Goal: Task Accomplishment & Management: Manage account settings

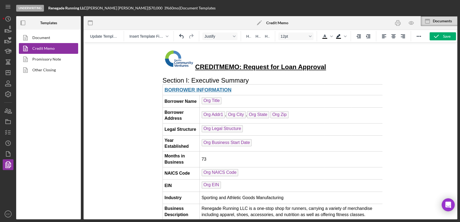
scroll to position [1167, 0]
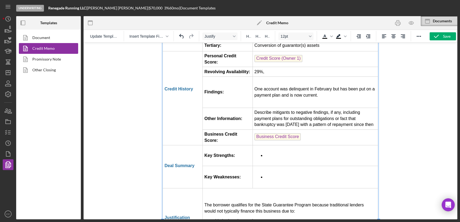
drag, startPoint x: 255, startPoint y: 173, endPoint x: 258, endPoint y: 171, distance: 3.9
click at [255, 219] on li "Limited track record" at bounding box center [295, 221] width 161 height 5
click at [274, 153] on li "Rich Text Area. Press ALT-0 for help." at bounding box center [320, 156] width 111 height 6
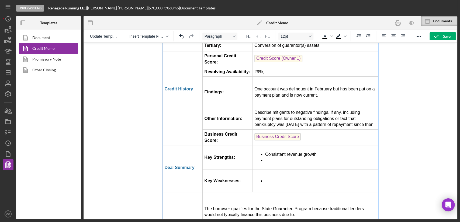
click at [277, 158] on li "Rich Text Area. Press ALT-0 for help." at bounding box center [320, 161] width 111 height 6
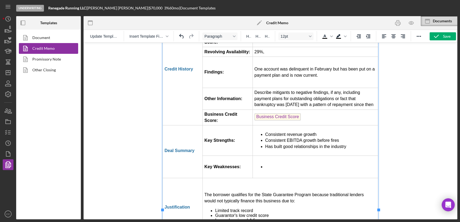
scroll to position [1197, 0]
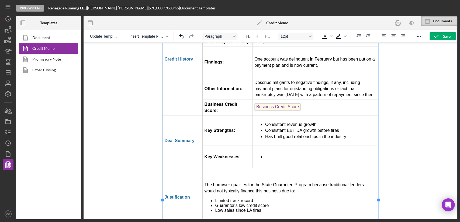
click at [277, 154] on li "Rich Text Area. Press ALT-0 for help." at bounding box center [320, 157] width 111 height 6
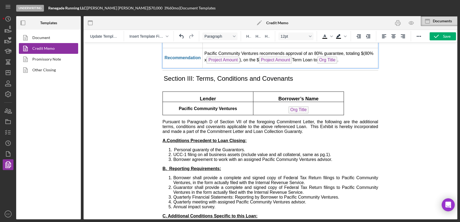
scroll to position [1378, 0]
click at [410, 23] on icon "button" at bounding box center [411, 23] width 12 height 12
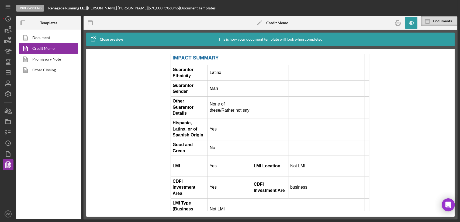
scroll to position [269, 0]
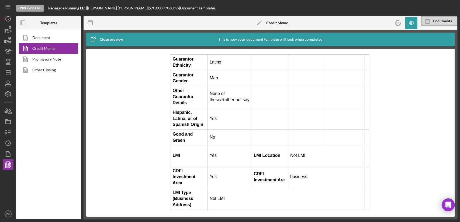
click at [245, 196] on div "Not LMI" at bounding box center [286, 199] width 153 height 6
drag, startPoint x: 231, startPoint y: 182, endPoint x: 217, endPoint y: 181, distance: 13.7
click at [217, 196] on div "Not LMI" at bounding box center [286, 199] width 153 height 6
click at [412, 23] on icon "button" at bounding box center [411, 23] width 12 height 12
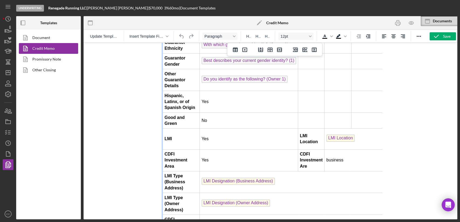
click at [364, 135] on p "LMI Location ﻿" at bounding box center [357, 139] width 62 height 9
click at [171, 174] on strong "LMI Type (Business Address)" at bounding box center [174, 182] width 20 height 17
copy strong "Business"
click at [361, 135] on p "LMI Location" at bounding box center [357, 139] width 62 height 9
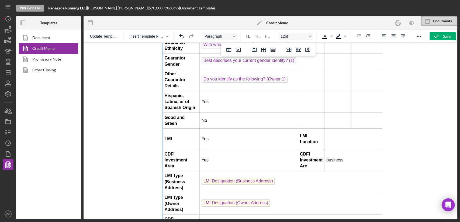
scroll to position [269, 6]
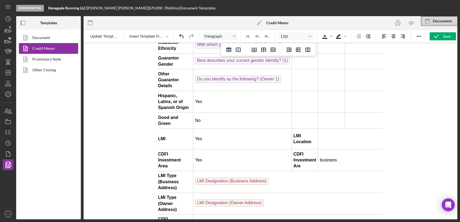
click at [339, 128] on td "Rich Text Area. Press ALT-0 for help." at bounding box center [351, 138] width 66 height 21
click at [281, 178] on div "LMI Designation (Business Address)" at bounding box center [288, 182] width 187 height 9
click at [277, 171] on td "LMI Designation (Business Address) ﻿" at bounding box center [288, 182] width 191 height 22
drag, startPoint x: 277, startPoint y: 159, endPoint x: 198, endPoint y: 156, distance: 79.2
click at [198, 178] on div "LMI Designation (Business Address) ﻿" at bounding box center [288, 182] width 187 height 9
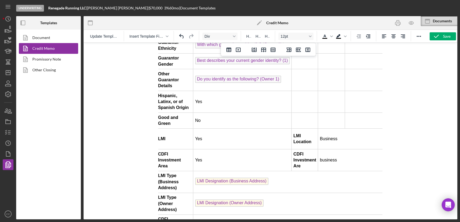
click at [302, 171] on td "LMI Designation (Business Address) ﻿" at bounding box center [288, 182] width 191 height 22
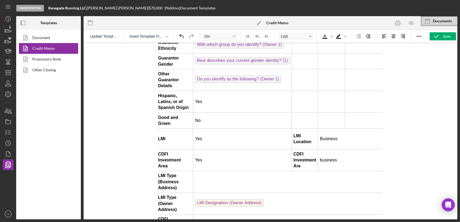
click at [230, 179] on div "Rich Text Area. Press ALT-0 for help." at bounding box center [288, 182] width 187 height 6
click at [283, 171] on td "[STREET_ADDRESS]," at bounding box center [288, 182] width 191 height 22
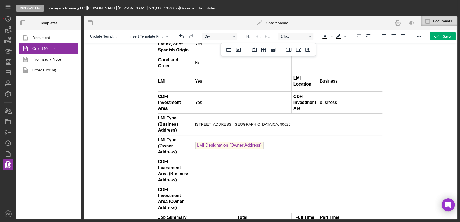
scroll to position [329, 6]
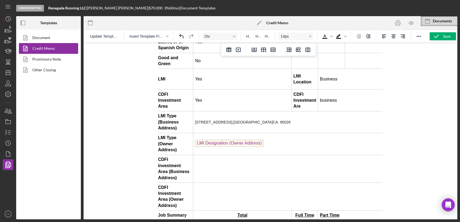
click at [285, 155] on td "Rich Text Area. Press ALT-0 for help." at bounding box center [288, 169] width 191 height 28
drag, startPoint x: 285, startPoint y: 101, endPoint x: 237, endPoint y: 100, distance: 47.4
click at [237, 119] on div "[STREET_ADDRESS] 90026" at bounding box center [288, 122] width 187 height 6
click at [240, 120] on span "[GEOGRAPHIC_DATA]" at bounding box center [252, 122] width 39 height 4
drag, startPoint x: 275, startPoint y: 101, endPoint x: 225, endPoint y: 102, distance: 50.4
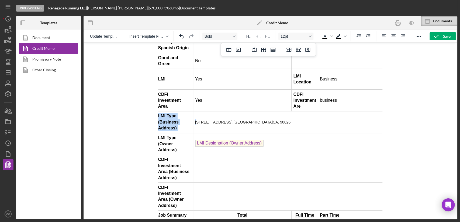
click at [203, 119] on div "[STREET_ADDRESS] 90026" at bounding box center [288, 122] width 187 height 6
drag, startPoint x: 225, startPoint y: 102, endPoint x: 263, endPoint y: 105, distance: 38.1
click at [225, 119] on div "[STREET_ADDRESS] 90026" at bounding box center [288, 122] width 187 height 6
drag, startPoint x: 269, startPoint y: 99, endPoint x: 196, endPoint y: 99, distance: 72.7
click at [196, 119] on div "[STREET_ADDRESS] 90026" at bounding box center [288, 122] width 187 height 6
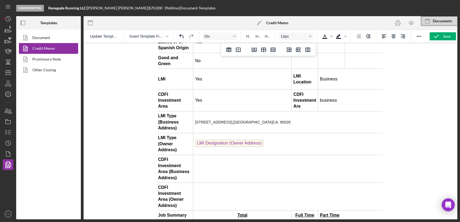
copy span "[STREET_ADDRESS] 90026"
click at [219, 155] on td "Rich Text Area. Press ALT-0 for help." at bounding box center [288, 169] width 191 height 28
click at [243, 183] on td "Rich Text Area. Press ALT-0 for help." at bounding box center [288, 197] width 191 height 28
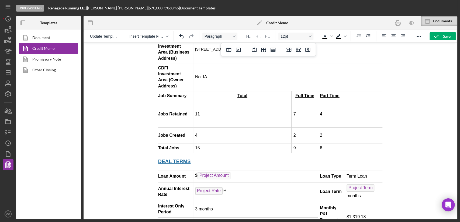
scroll to position [419, 6]
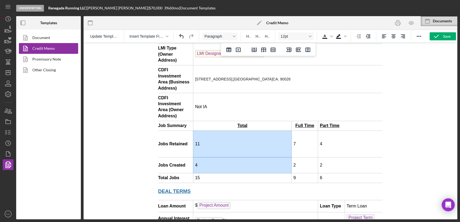
drag, startPoint x: 222, startPoint y: 106, endPoint x: 225, endPoint y: 125, distance: 19.3
click at [225, 125] on tbody "BORROWER INFORMATION Borrower Name Org Title Borrower Address Org Addr1 [GEOGRA…" at bounding box center [272, 98] width 232 height 864
click at [223, 131] on td "11" at bounding box center [242, 144] width 98 height 27
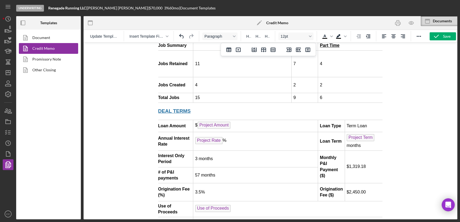
scroll to position [509, 6]
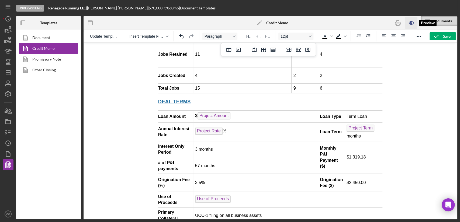
click at [415, 22] on icon "button" at bounding box center [411, 23] width 12 height 12
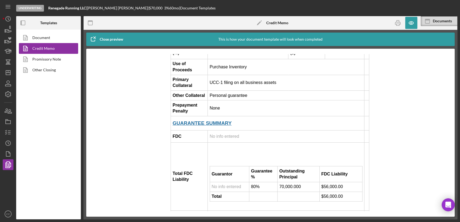
scroll to position [658, 0]
click at [226, 182] on td "No info entered" at bounding box center [229, 187] width 39 height 10
click at [225, 184] on span "No info entered" at bounding box center [225, 186] width 29 height 5
click at [228, 134] on span "No info entered" at bounding box center [224, 136] width 29 height 5
click at [409, 23] on icon "button" at bounding box center [411, 23] width 12 height 12
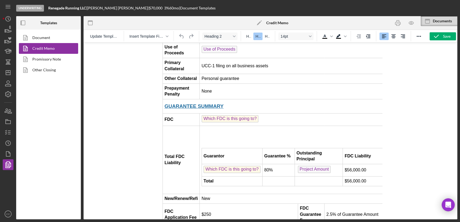
click at [265, 114] on td "Which FDC is this going to?" at bounding box center [295, 120] width 191 height 12
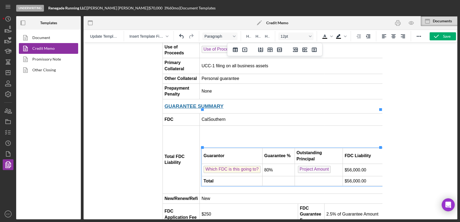
click at [261, 164] on td "Which FDC is this going to? ﻿" at bounding box center [231, 170] width 61 height 12
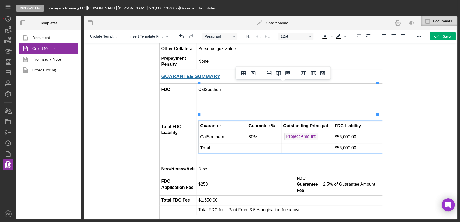
scroll to position [688, 0]
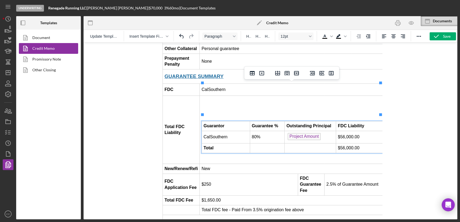
click at [187, 119] on td "Total FDC Liability" at bounding box center [181, 130] width 37 height 68
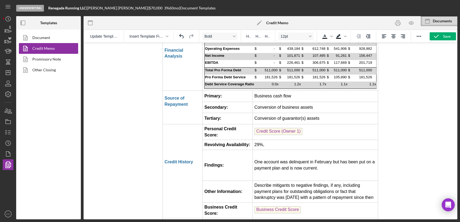
scroll to position [1107, 0]
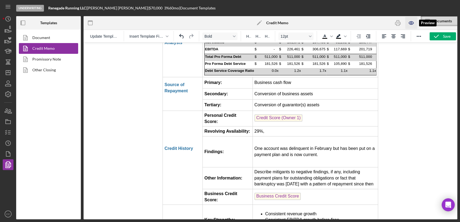
click at [414, 23] on icon "button" at bounding box center [411, 23] width 12 height 12
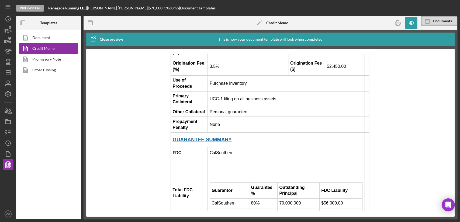
scroll to position [628, 0]
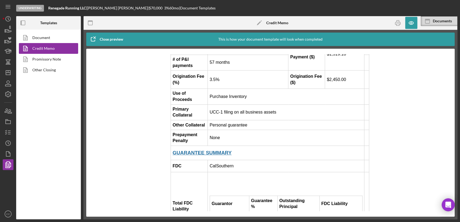
click at [226, 212] on td "CalSouthern" at bounding box center [229, 217] width 39 height 10
click at [257, 212] on td "80%" at bounding box center [263, 217] width 28 height 10
click at [252, 212] on td "80%" at bounding box center [263, 217] width 28 height 10
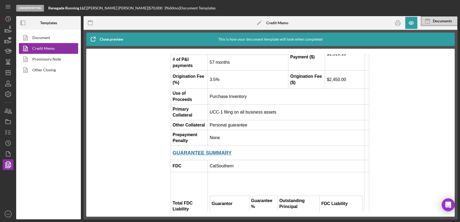
click at [252, 212] on td "80%" at bounding box center [263, 217] width 28 height 10
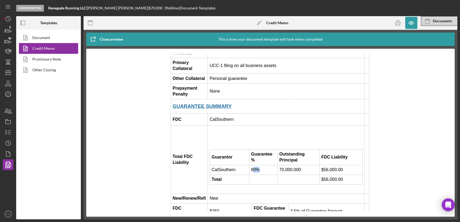
scroll to position [688, 0]
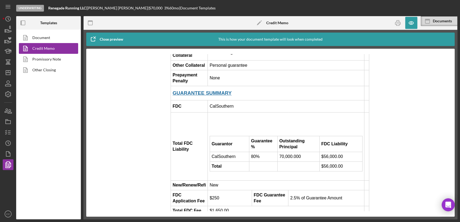
click at [227, 152] on td "CalSouthern" at bounding box center [229, 157] width 39 height 10
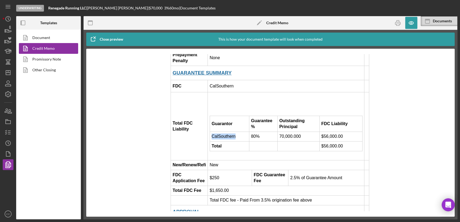
scroll to position [718, 0]
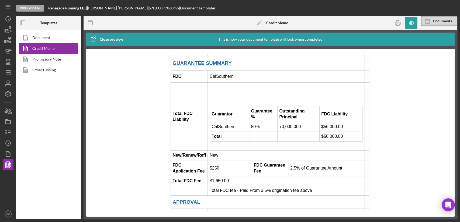
click at [200, 153] on strong "New/Renew/Refi" at bounding box center [188, 155] width 33 height 5
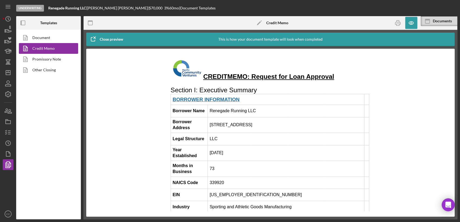
scroll to position [0, 0]
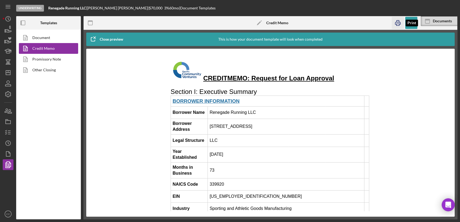
click at [395, 23] on icon "button" at bounding box center [397, 23] width 5 height 2
click at [410, 23] on icon "button" at bounding box center [411, 23] width 12 height 12
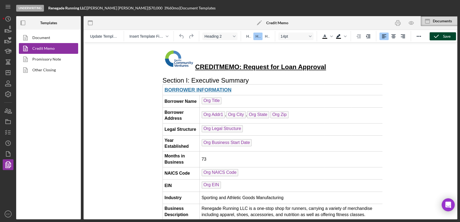
click at [437, 39] on icon "button" at bounding box center [435, 36] width 13 height 13
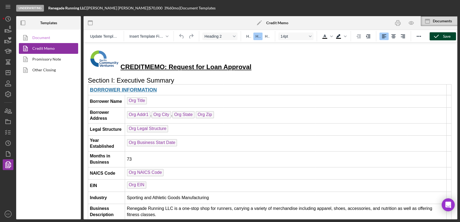
click at [45, 38] on link "Document" at bounding box center [47, 37] width 57 height 11
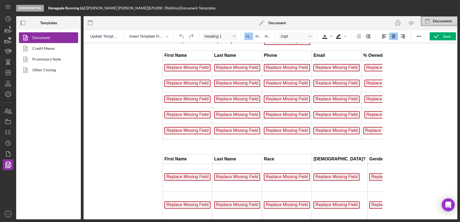
scroll to position [1257, 0]
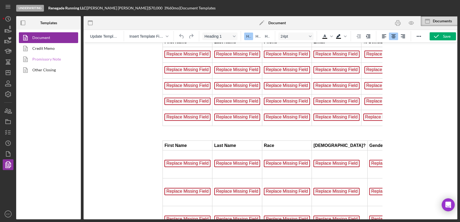
click at [47, 60] on link "Promissory Note" at bounding box center [47, 59] width 57 height 11
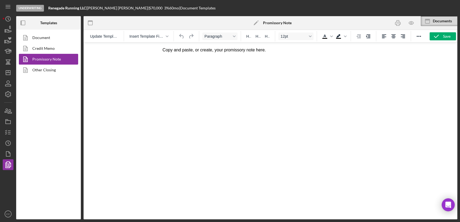
drag, startPoint x: 205, startPoint y: 101, endPoint x: 258, endPoint y: 148, distance: 70.8
click at [205, 57] on html "Copy and paste, or create, your promissory note here." at bounding box center [270, 50] width 224 height 15
click at [104, 37] on span "Update Template" at bounding box center [104, 36] width 28 height 4
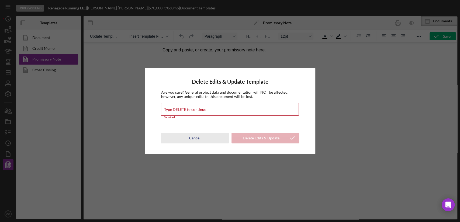
click at [207, 140] on button "Cancel" at bounding box center [195, 138] width 68 height 11
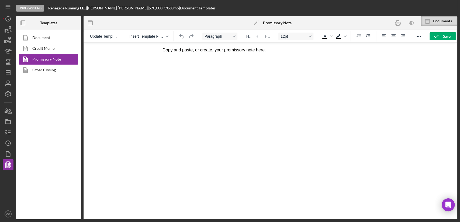
click at [245, 57] on html "Copy and paste, or create, your promissory note here." at bounding box center [270, 50] width 224 height 15
click at [407, 23] on icon "button" at bounding box center [411, 23] width 12 height 12
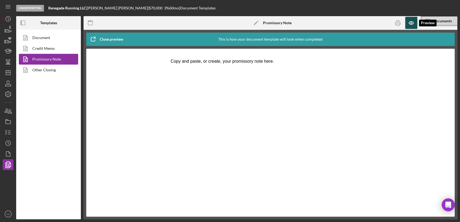
click at [412, 22] on icon "button" at bounding box center [411, 23] width 12 height 12
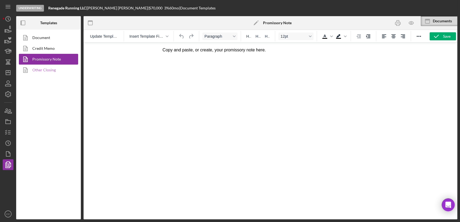
click at [49, 70] on link "Other Closing" at bounding box center [47, 70] width 57 height 11
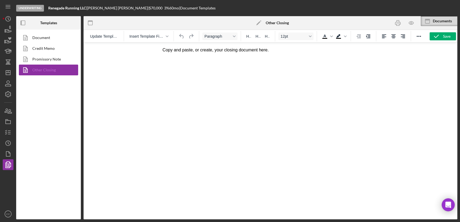
drag, startPoint x: 41, startPoint y: 37, endPoint x: 45, endPoint y: 73, distance: 36.6
click at [41, 37] on link "Document" at bounding box center [47, 37] width 57 height 11
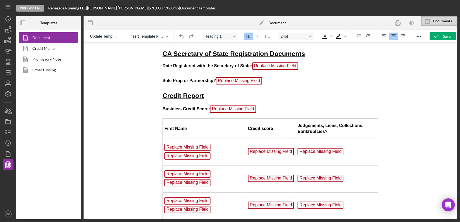
scroll to position [2538, 0]
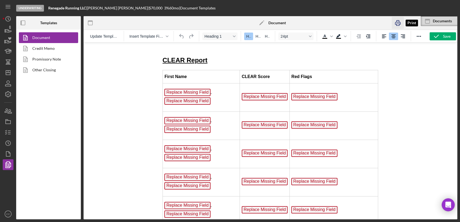
click at [398, 25] on icon "button" at bounding box center [397, 23] width 12 height 12
click at [9, 133] on icon "button" at bounding box center [7, 132] width 13 height 13
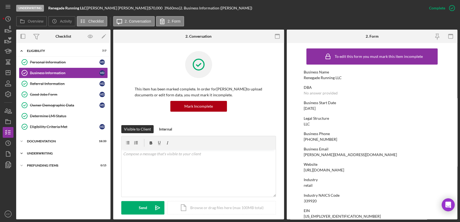
click at [42, 154] on div "Underwriting" at bounding box center [65, 153] width 77 height 3
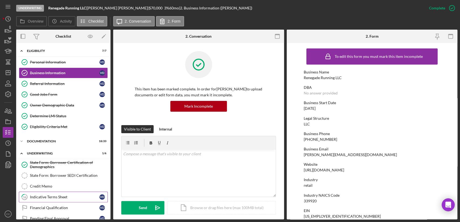
click at [56, 196] on div "Indicative Terms Sheet" at bounding box center [64, 197] width 69 height 4
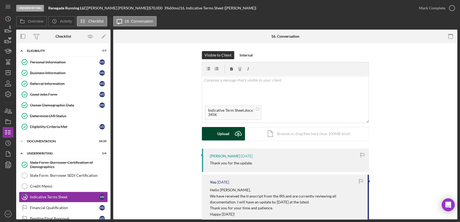
click at [218, 137] on div "Upload" at bounding box center [223, 133] width 12 height 13
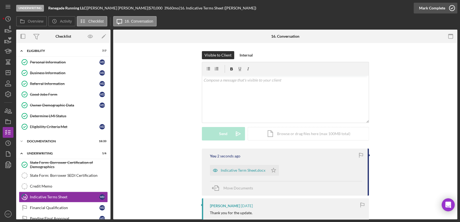
click at [449, 9] on circle "button" at bounding box center [451, 7] width 5 height 5
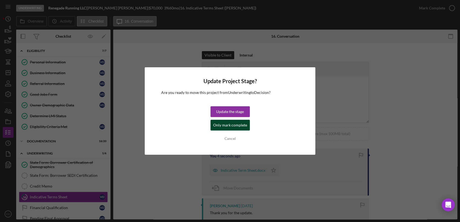
click at [237, 127] on div "Only mark complete" at bounding box center [230, 125] width 34 height 11
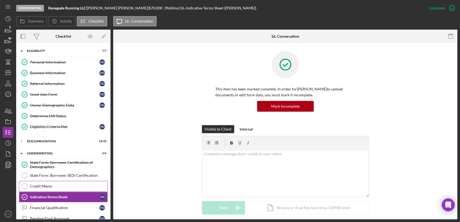
click at [57, 186] on div "Credit Memo" at bounding box center [69, 186] width 78 height 4
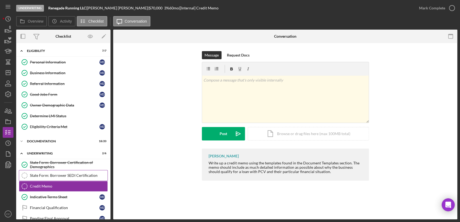
click at [61, 177] on link "State Form: Borrower SEDI Certification State Form: Borrower SEDI Certification" at bounding box center [63, 175] width 89 height 11
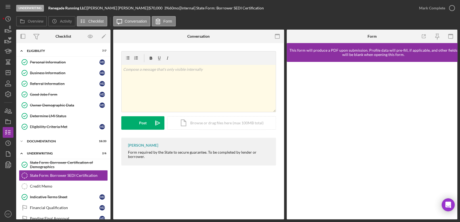
drag, startPoint x: 122, startPoint y: 0, endPoint x: 178, endPoint y: 180, distance: 188.0
click at [178, 180] on div "State Form: Borrower SEDI Certification State Form: Borrower SEDI Certification…" at bounding box center [198, 131] width 171 height 176
click at [198, 186] on div "State Form: Borrower SEDI Certification State Form: Borrower SEDI Certification…" at bounding box center [198, 131] width 171 height 176
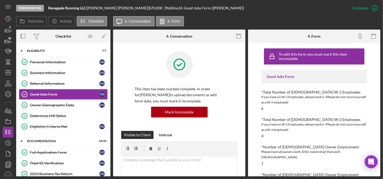
scroll to position [30, 0]
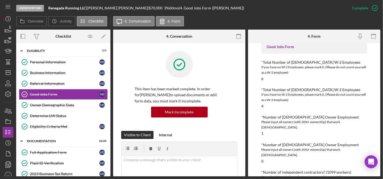
drag, startPoint x: 48, startPoint y: 69, endPoint x: 282, endPoint y: 98, distance: 235.8
click at [48, 69] on link "Business Information Business Information V D" at bounding box center [63, 73] width 89 height 11
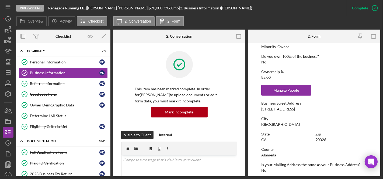
scroll to position [209, 0]
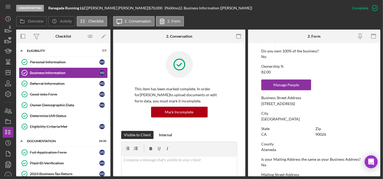
drag, startPoint x: 298, startPoint y: 101, endPoint x: 253, endPoint y: 100, distance: 45.0
click at [253, 100] on form "To edit this form you must mark this item incomplete Business Name Renegade Run…" at bounding box center [314, 110] width 132 height 134
copy div "3120 W Sunset Blvd"
drag, startPoint x: 287, startPoint y: 119, endPoint x: 259, endPoint y: 119, distance: 27.7
click at [259, 119] on form "To edit this form you must mark this item incomplete Business Name Renegade Run…" at bounding box center [314, 110] width 132 height 134
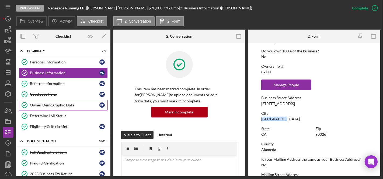
copy div "Los Angeles"
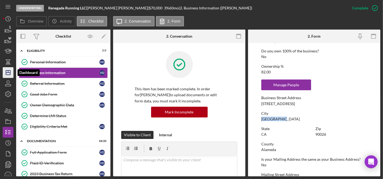
click at [7, 73] on line "button" at bounding box center [8, 73] width 4 height 0
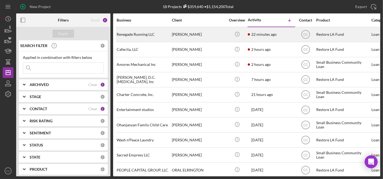
click at [207, 33] on div "[PERSON_NAME]" at bounding box center [199, 34] width 54 height 14
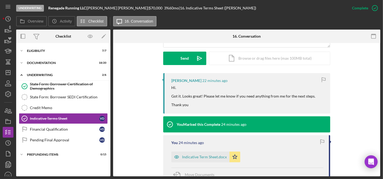
scroll to position [179, 0]
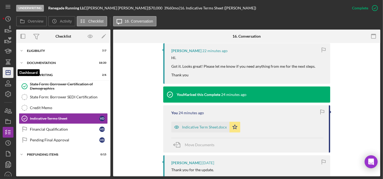
click at [10, 71] on polygon "button" at bounding box center [8, 73] width 4 height 4
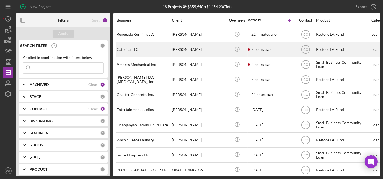
click at [214, 51] on div "Natalie Webb" at bounding box center [199, 50] width 54 height 14
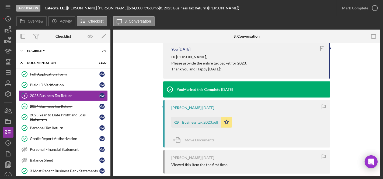
scroll to position [171, 0]
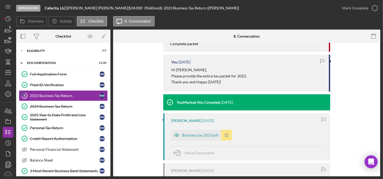
click at [225, 136] on icon "Icon/Star" at bounding box center [226, 135] width 11 height 11
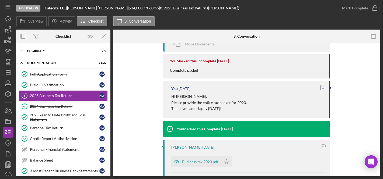
scroll to position [111, 0]
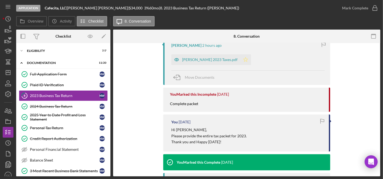
click at [243, 60] on polygon "button" at bounding box center [245, 59] width 5 height 4
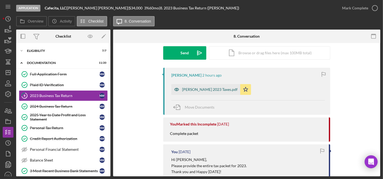
click at [181, 86] on icon "button" at bounding box center [176, 89] width 11 height 11
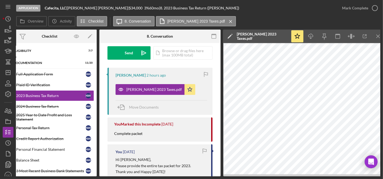
scroll to position [0, 18]
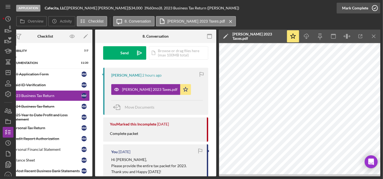
click at [372, 8] on icon "button" at bounding box center [374, 7] width 13 height 13
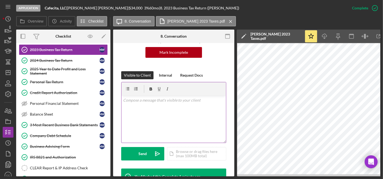
scroll to position [90, 0]
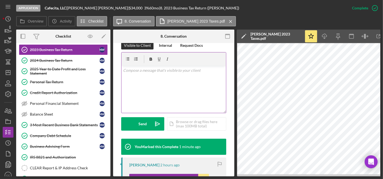
click at [161, 84] on div "v Color teal Color pink Remove color Add row above Add row below Add column bef…" at bounding box center [173, 89] width 105 height 47
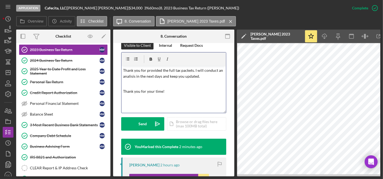
click at [143, 76] on p "Thank you for provided the full tax packets. I will conduct an analisis in the …" at bounding box center [174, 74] width 102 height 12
click at [131, 77] on p "Thank you for provided the full tax packets. I will conduct an analisis in the …" at bounding box center [174, 74] width 102 height 12
click at [162, 76] on p "Thank you for provided the full tax packets. I will conduct an analisis in the …" at bounding box center [174, 74] width 102 height 12
click at [123, 70] on p "Thank you for provided the full tax packets. I will conduct an analysis in the …" at bounding box center [174, 74] width 102 height 12
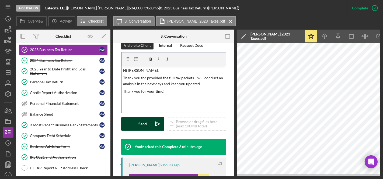
click at [145, 124] on div "Send" at bounding box center [143, 123] width 8 height 13
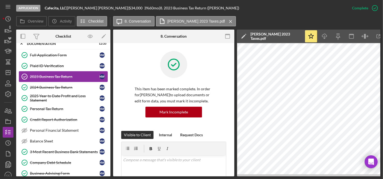
scroll to position [0, 0]
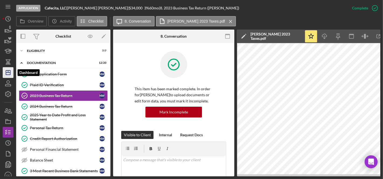
click at [7, 73] on line "button" at bounding box center [8, 73] width 4 height 0
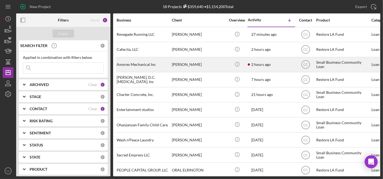
click at [204, 66] on div "Shawn Amores" at bounding box center [199, 65] width 54 height 14
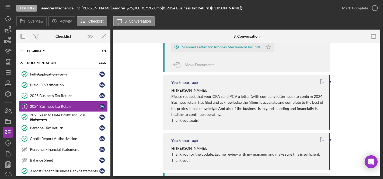
scroll to position [120, 0]
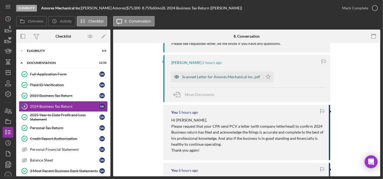
click at [219, 77] on div "Scanned Letter for Amores Mechanical Inc..pdf" at bounding box center [221, 77] width 78 height 4
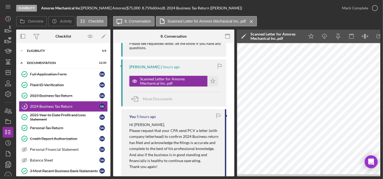
scroll to position [0, 18]
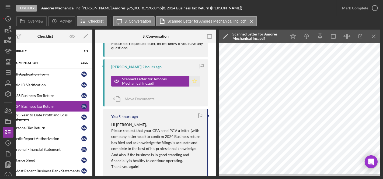
click at [194, 79] on icon "Icon/Star" at bounding box center [194, 81] width 11 height 11
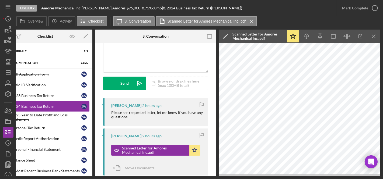
scroll to position [30, 0]
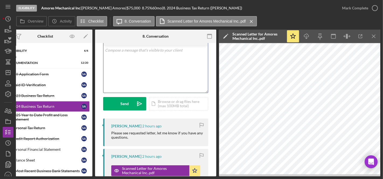
click at [145, 74] on div "v Color teal Color pink Remove color Add row above Add row below Add column bef…" at bounding box center [155, 69] width 105 height 47
click at [157, 72] on div "v Color teal Color pink Remove color Add row above Add row below Add column bef…" at bounding box center [155, 69] width 105 height 47
click at [164, 47] on p "Thank you Shawn, I appreacite it!" at bounding box center [156, 50] width 102 height 6
click at [121, 51] on p "Thank you Shawn, I appreacite it!" at bounding box center [156, 50] width 102 height 6
click at [145, 50] on p "Thank you Shawn, I appreacite it!" at bounding box center [156, 50] width 102 height 6
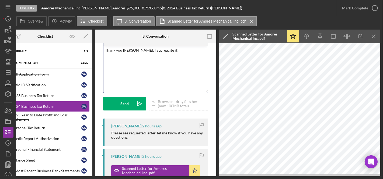
click at [167, 50] on p "Thank you Shawn, I appreacite it!" at bounding box center [156, 50] width 102 height 6
click at [125, 103] on div "Send" at bounding box center [125, 103] width 8 height 13
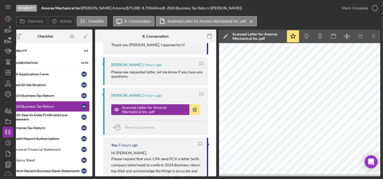
scroll to position [120, 0]
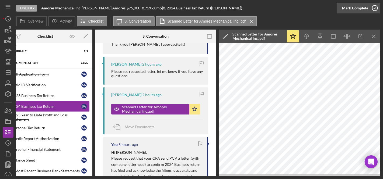
click at [367, 4] on div "Mark Complete" at bounding box center [355, 8] width 26 height 11
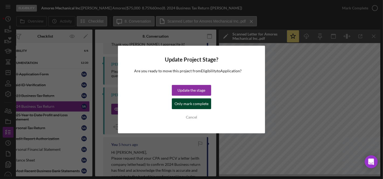
click at [200, 103] on div "Only mark complete" at bounding box center [192, 104] width 34 height 11
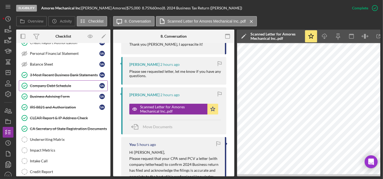
scroll to position [0, 0]
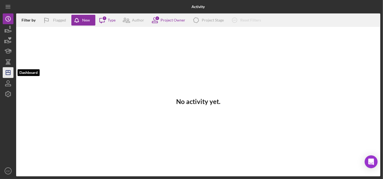
click at [8, 70] on icon "Icon/Dashboard" at bounding box center [7, 72] width 13 height 13
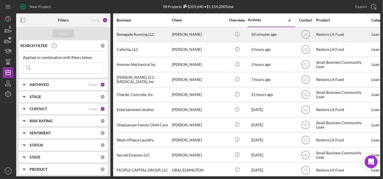
click at [152, 34] on div "Renegade Running LLC" at bounding box center [144, 34] width 54 height 14
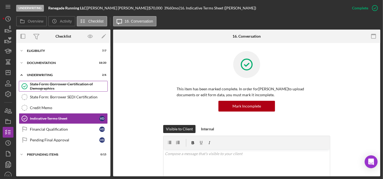
click at [71, 85] on div "State Form: Borrower Certification of Demographics" at bounding box center [69, 86] width 78 height 9
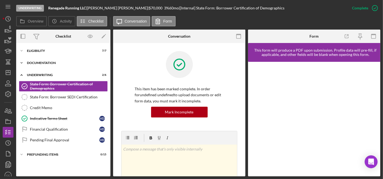
click at [50, 62] on div "Documentation" at bounding box center [65, 62] width 77 height 3
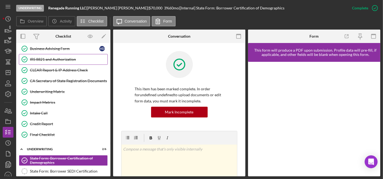
scroll to position [149, 0]
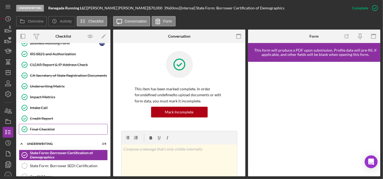
click at [46, 127] on div "Final Checklist" at bounding box center [69, 129] width 78 height 4
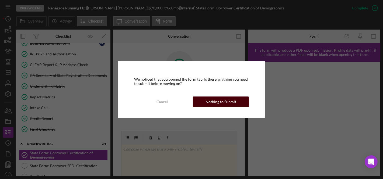
click at [227, 102] on div "Nothing to Submit" at bounding box center [221, 102] width 31 height 11
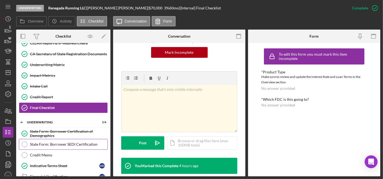
scroll to position [201, 0]
